Goal: Navigation & Orientation: Find specific page/section

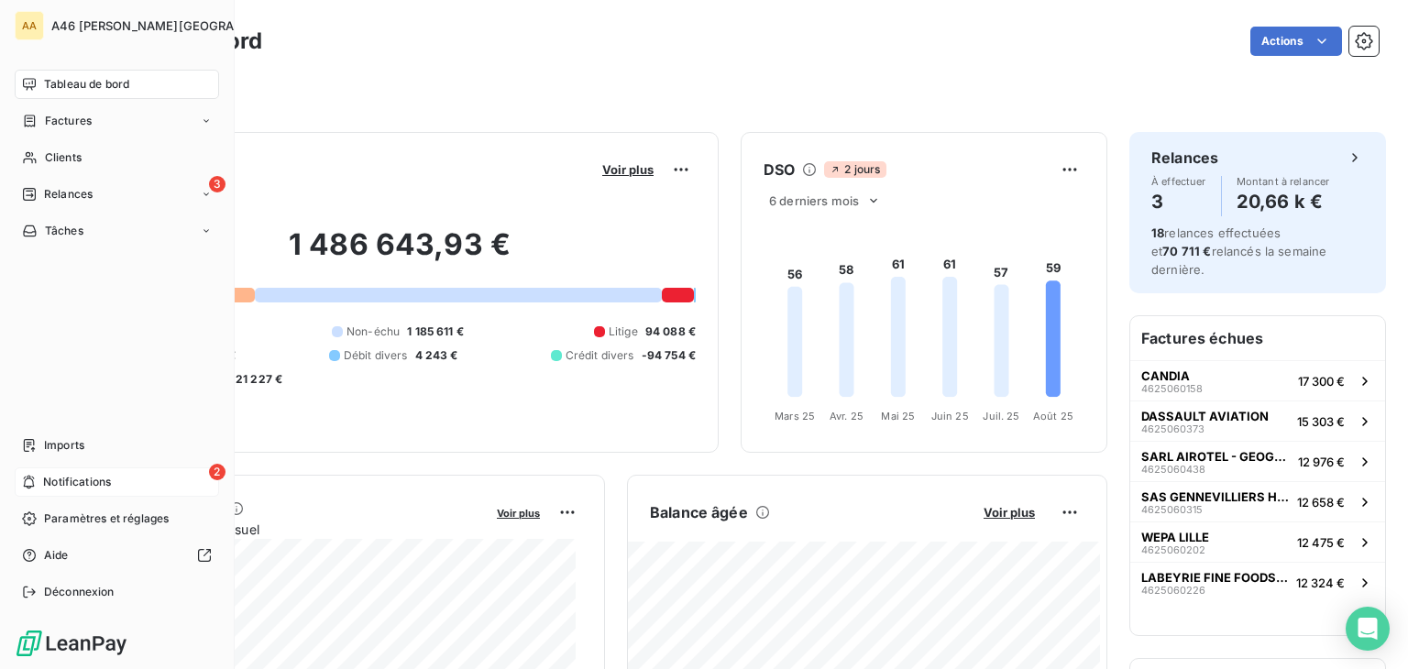
click at [79, 478] on span "Notifications" at bounding box center [77, 482] width 68 height 17
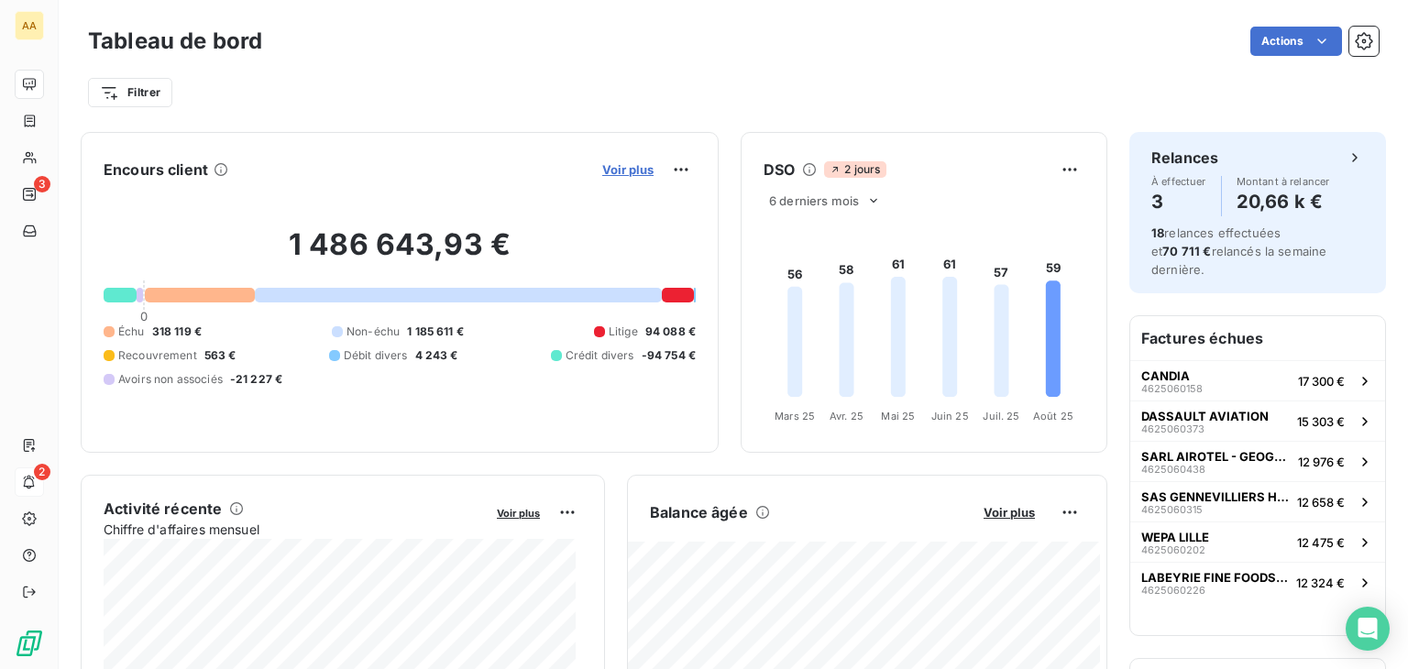
click at [613, 163] on span "Voir plus" at bounding box center [627, 169] width 51 height 15
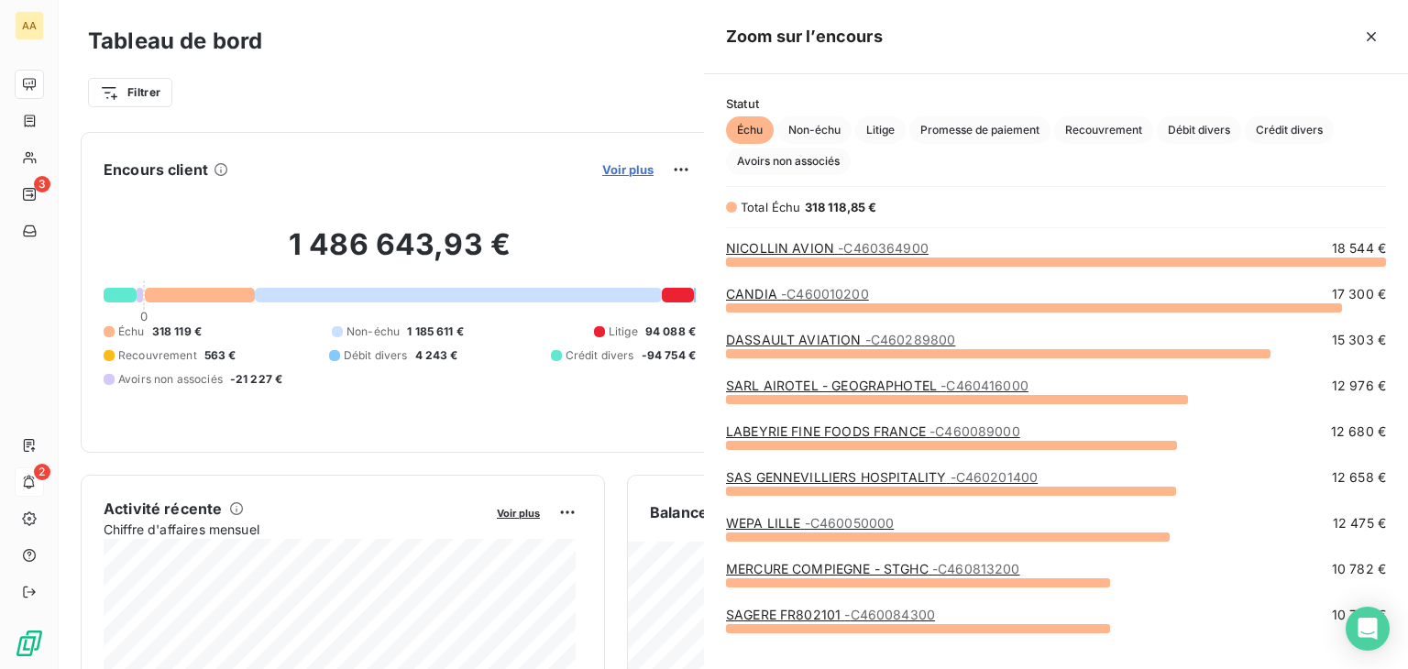
scroll to position [393, 689]
